Goal: Find contact information: Find contact information

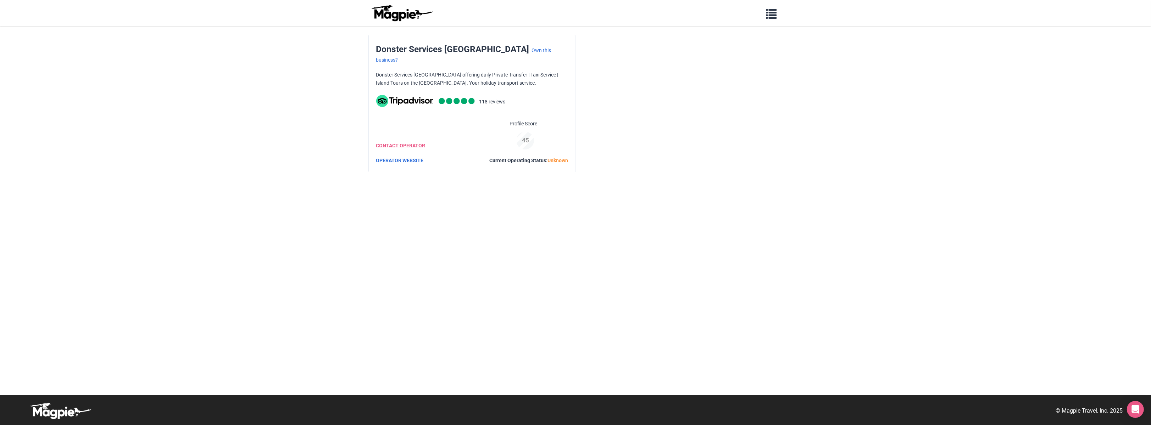
click at [414, 143] on link "CONTACT OPERATOR" at bounding box center [400, 146] width 49 height 6
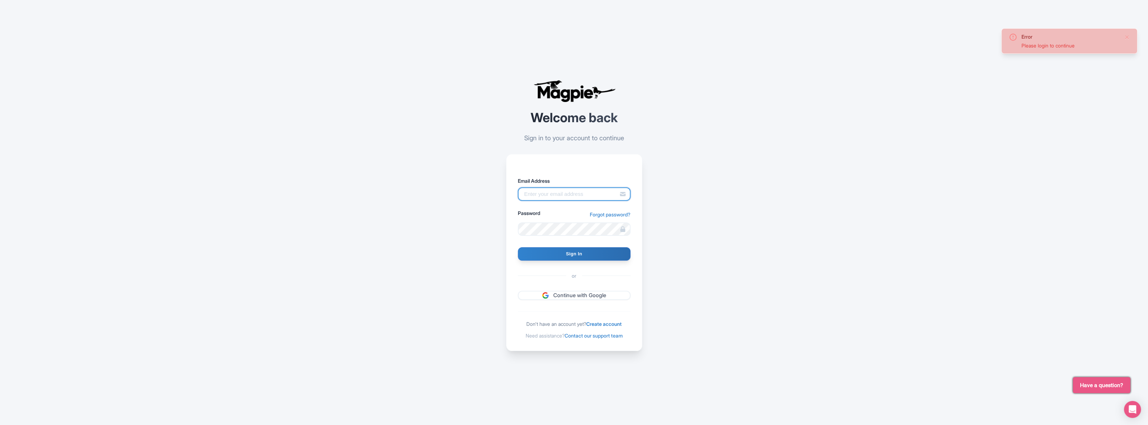
click at [587, 193] on input "Email Address" at bounding box center [574, 194] width 113 height 13
type input "stuart@cooper-grant.co.uk"
